Goal: Use online tool/utility: Utilize a website feature to perform a specific function

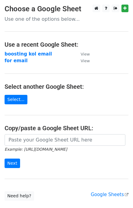
scroll to position [31, 0]
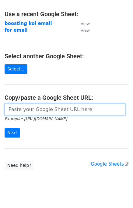
click at [37, 109] on input "url" at bounding box center [65, 110] width 121 height 12
paste input "[URL][DOMAIN_NAME]"
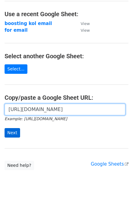
type input "[URL][DOMAIN_NAME]"
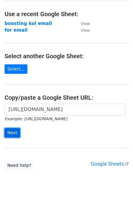
click at [6, 134] on input "Next" at bounding box center [13, 132] width 16 height 9
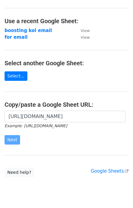
scroll to position [0, 0]
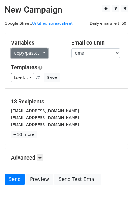
click at [39, 50] on link "Copy/paste..." at bounding box center [29, 53] width 37 height 9
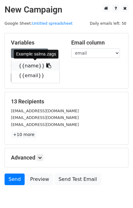
click at [46, 65] on icon at bounding box center [48, 65] width 5 height 5
